Goal: Communication & Community: Answer question/provide support

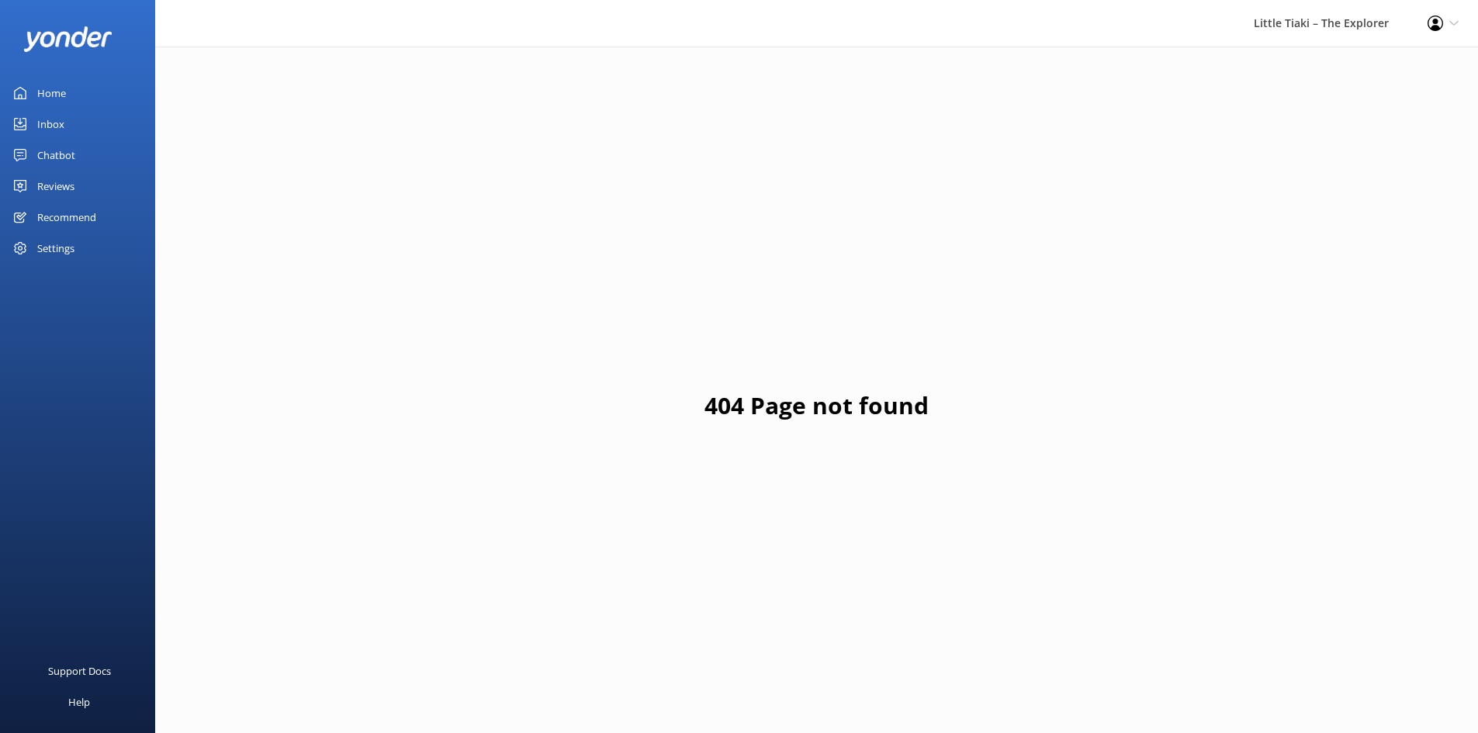
click at [54, 123] on div "Inbox" at bounding box center [50, 124] width 27 height 31
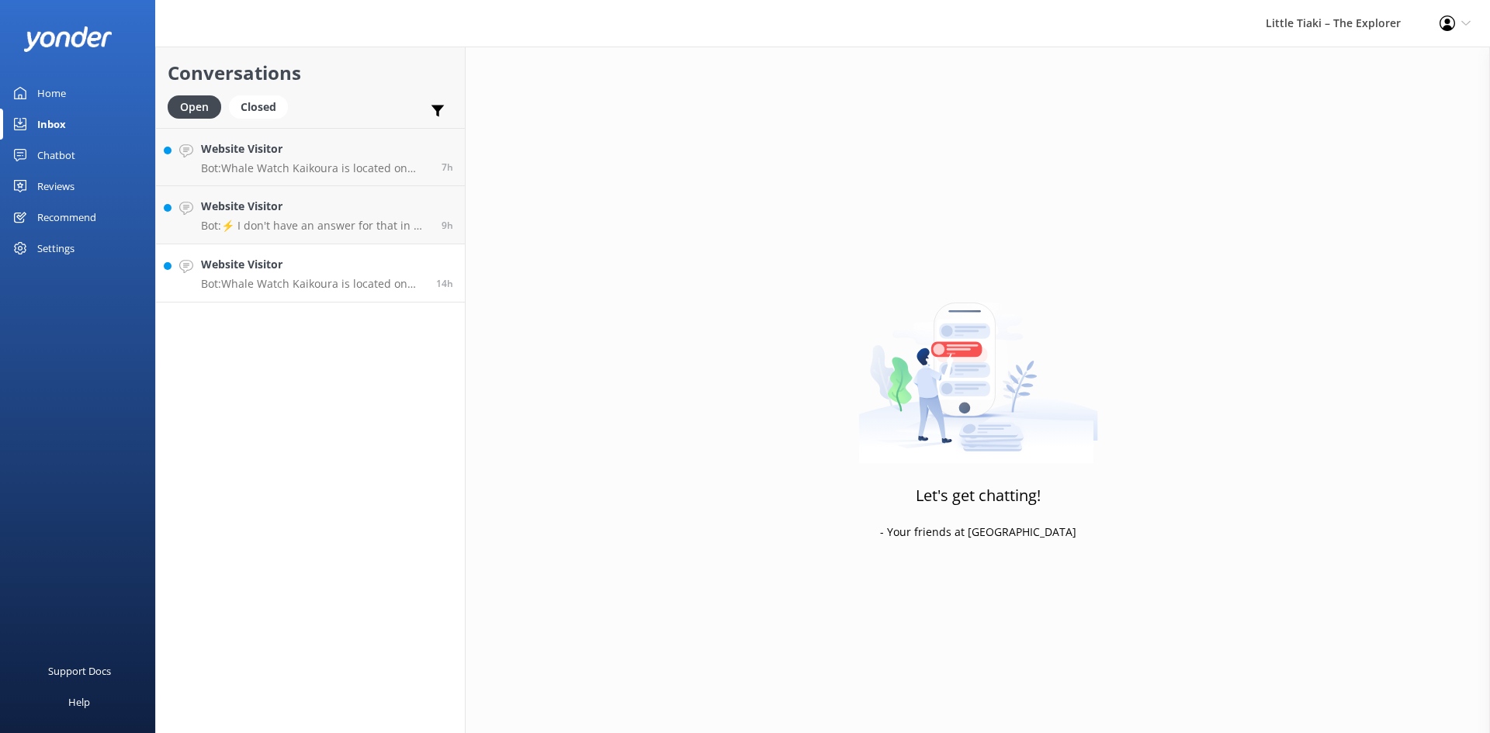
click at [345, 289] on p "Bot: Whale Watch Kaikoura is located on [GEOGRAPHIC_DATA], [STREET_ADDRESS]. Ch…" at bounding box center [312, 284] width 223 height 14
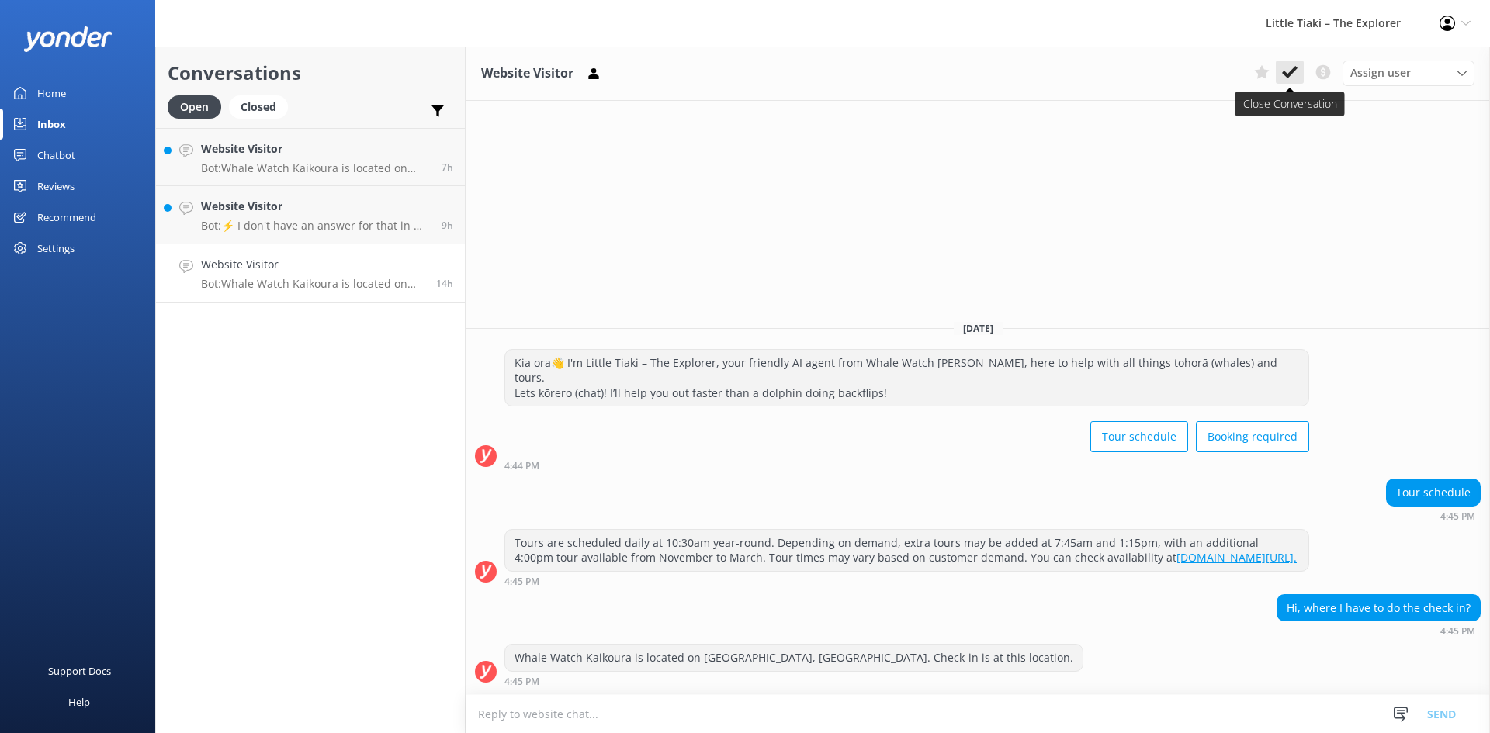
click at [1300, 69] on button at bounding box center [1290, 72] width 28 height 23
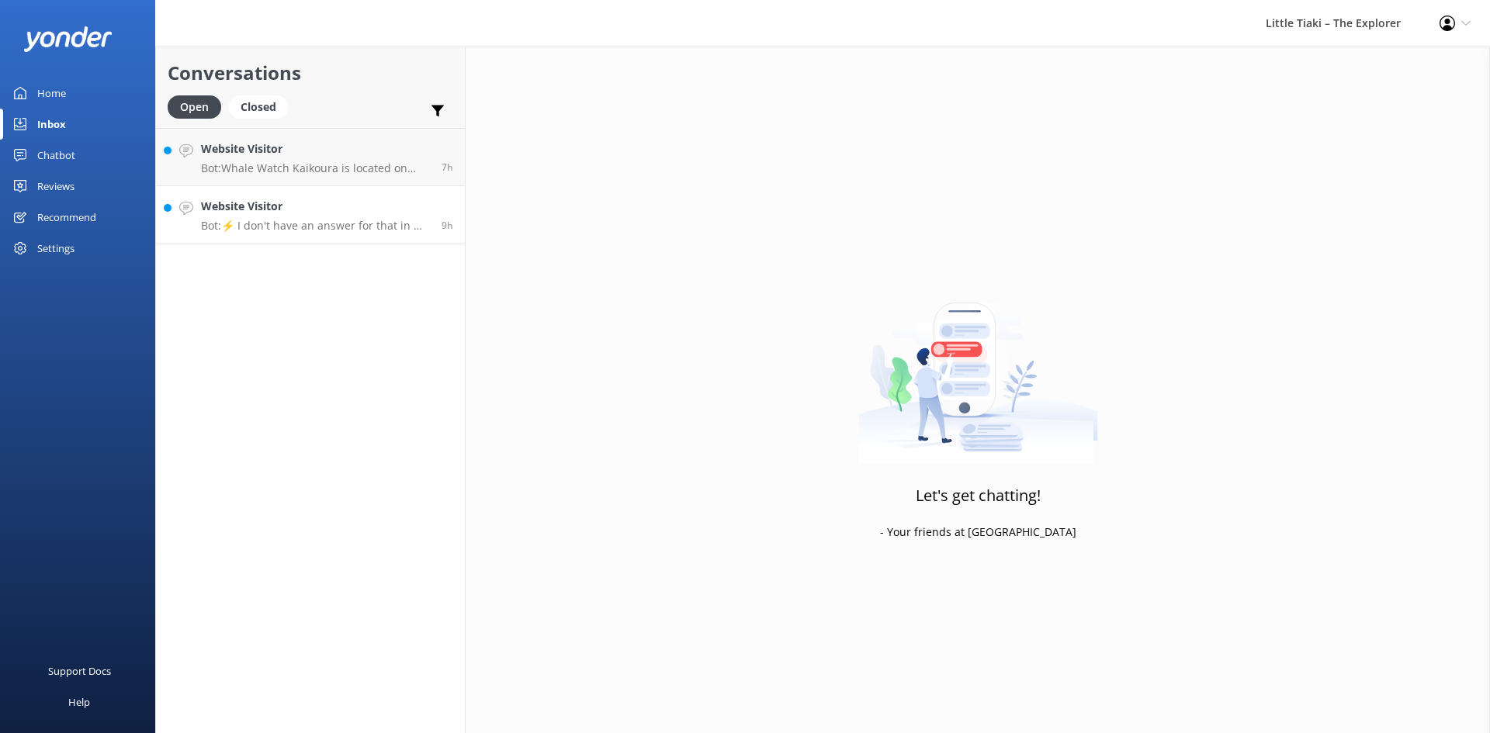
click at [310, 210] on h4 "Website Visitor" at bounding box center [315, 206] width 229 height 17
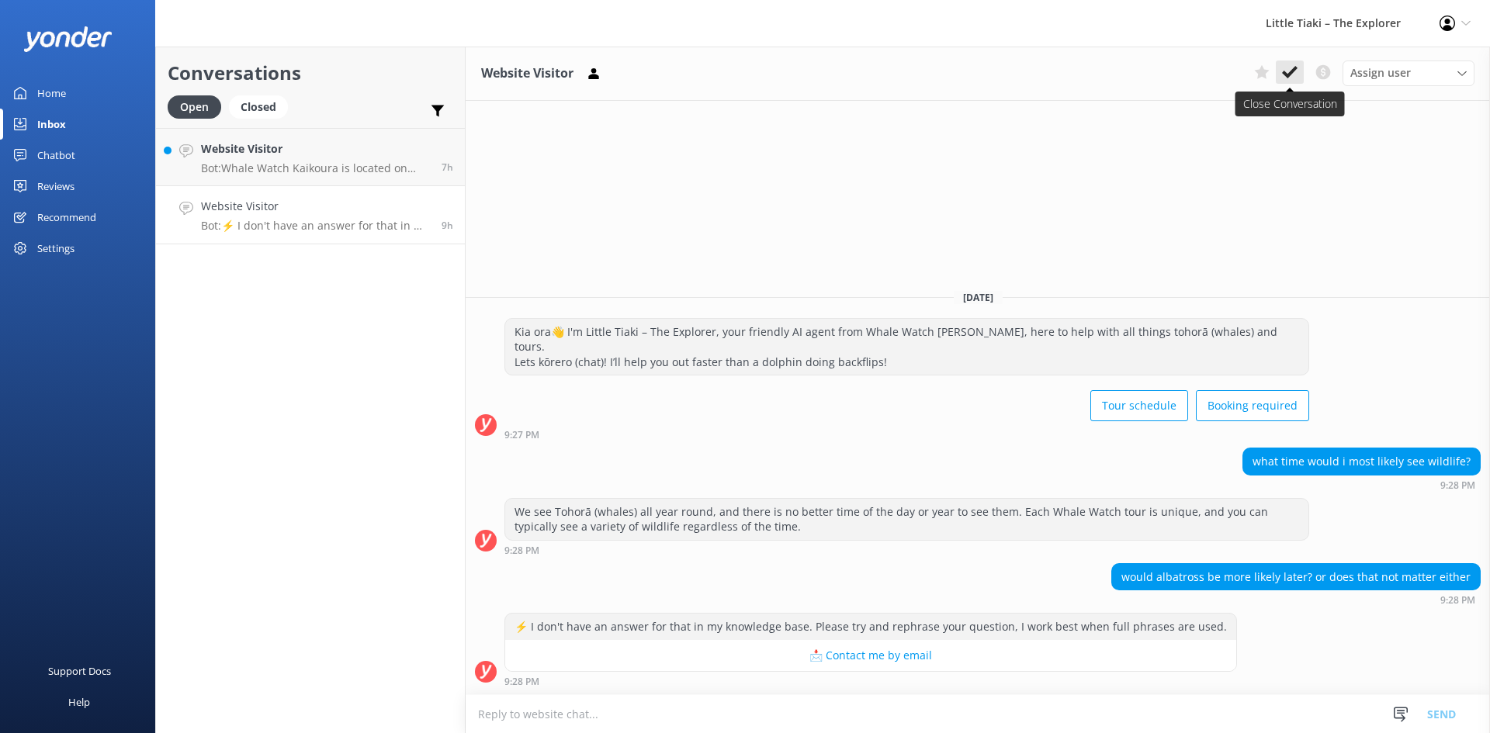
click at [1286, 69] on icon at bounding box center [1290, 72] width 16 height 16
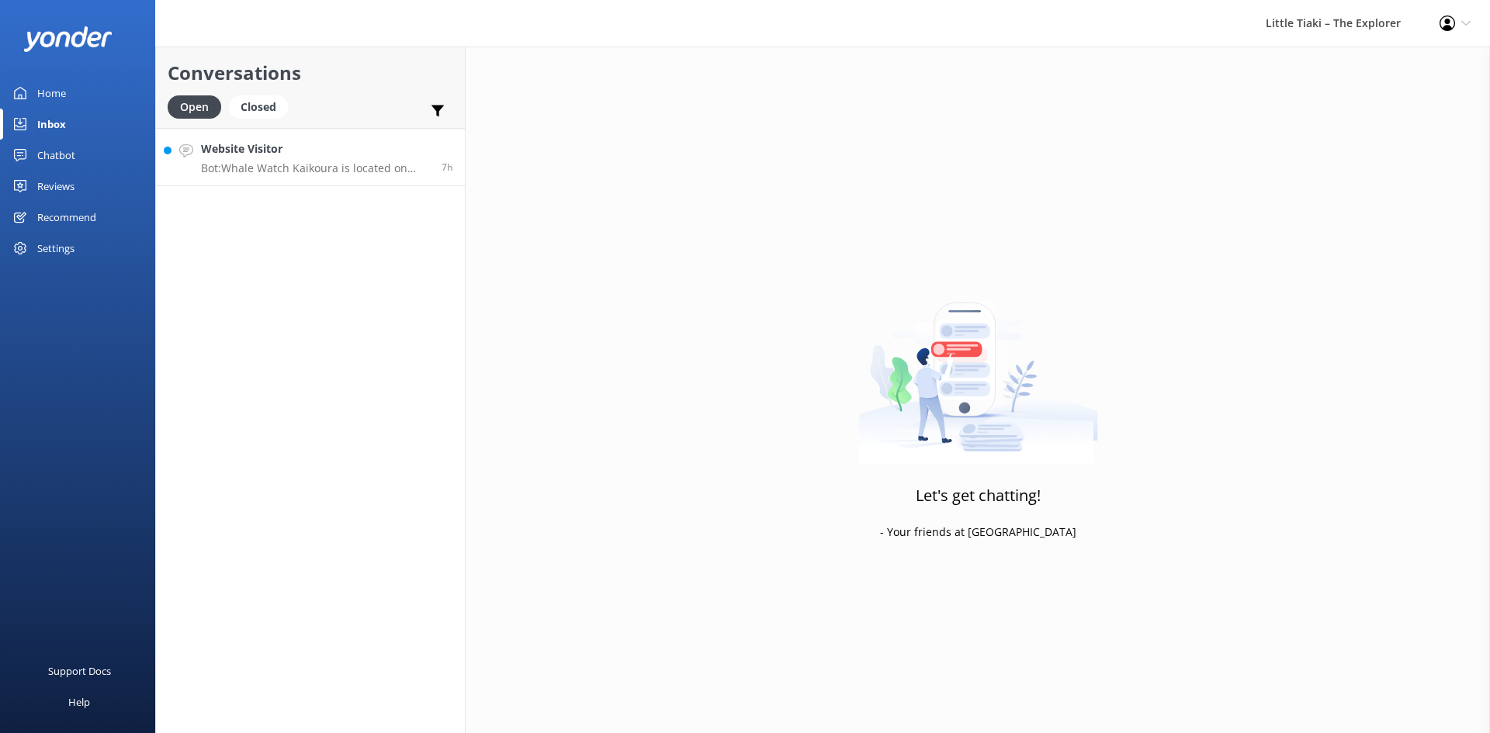
click at [173, 168] on link "Website Visitor Bot: Whale Watch Kaikoura is located on [STREET_ADDRESS]. It is…" at bounding box center [310, 157] width 309 height 58
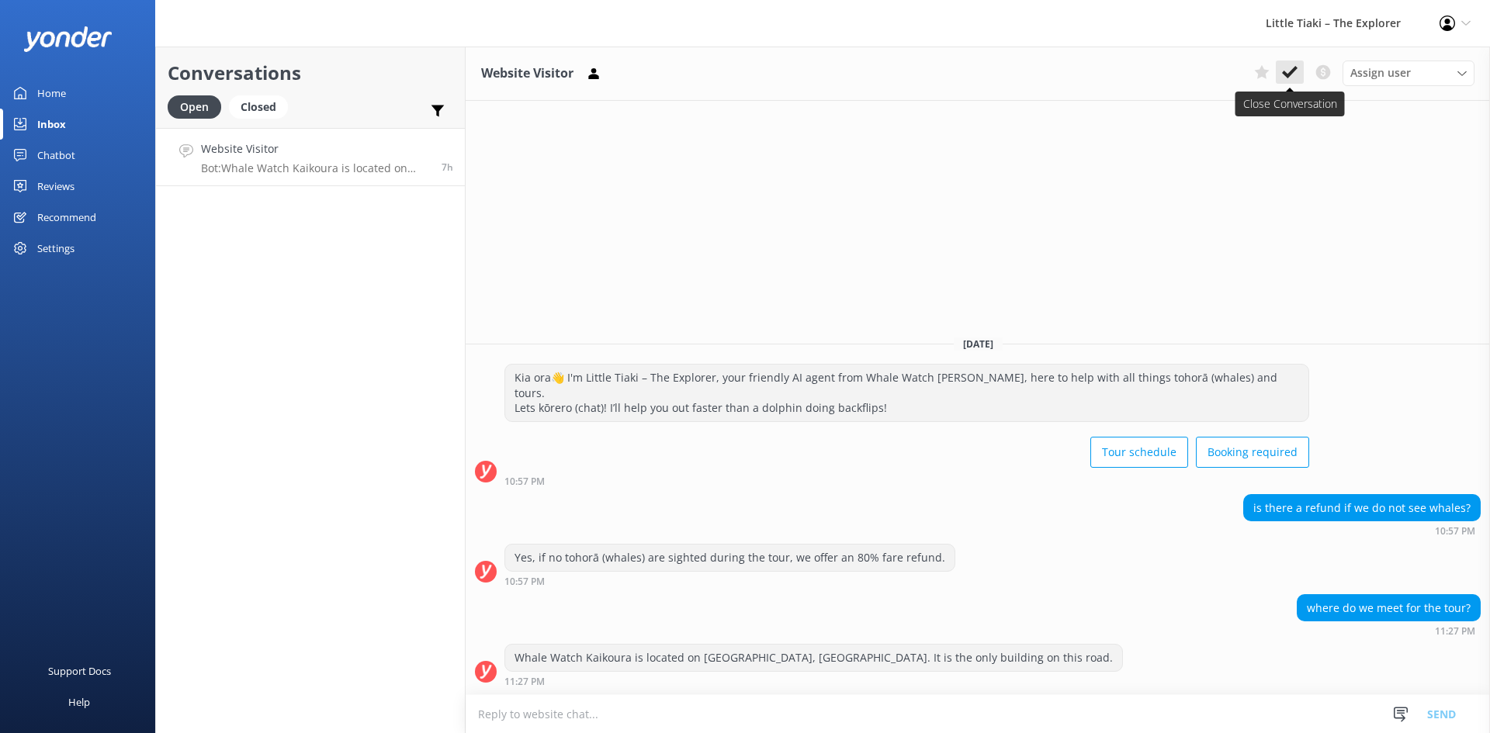
click at [1298, 69] on button at bounding box center [1290, 72] width 28 height 23
